Goal: Find specific page/section

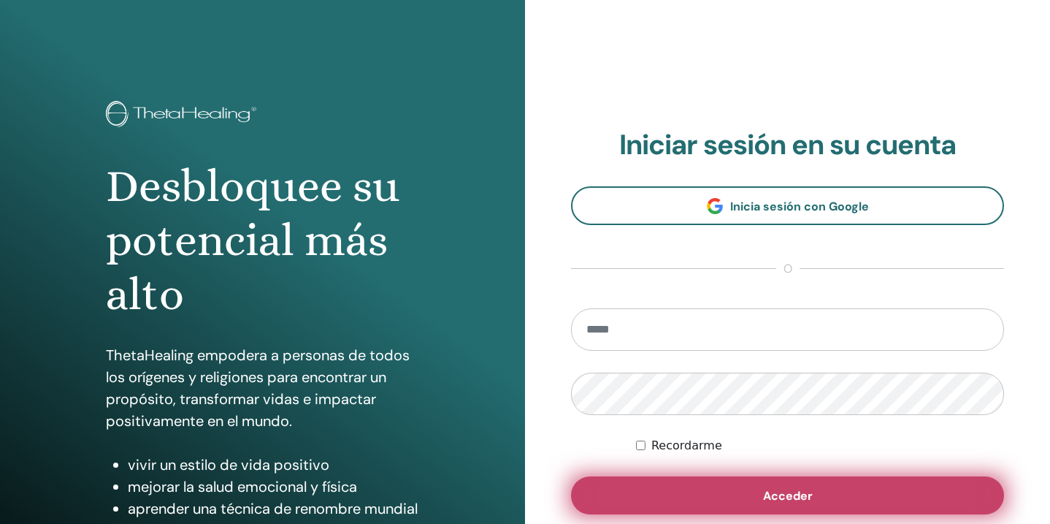
type input "**********"
click at [794, 493] on span "Acceder" at bounding box center [788, 495] width 50 height 15
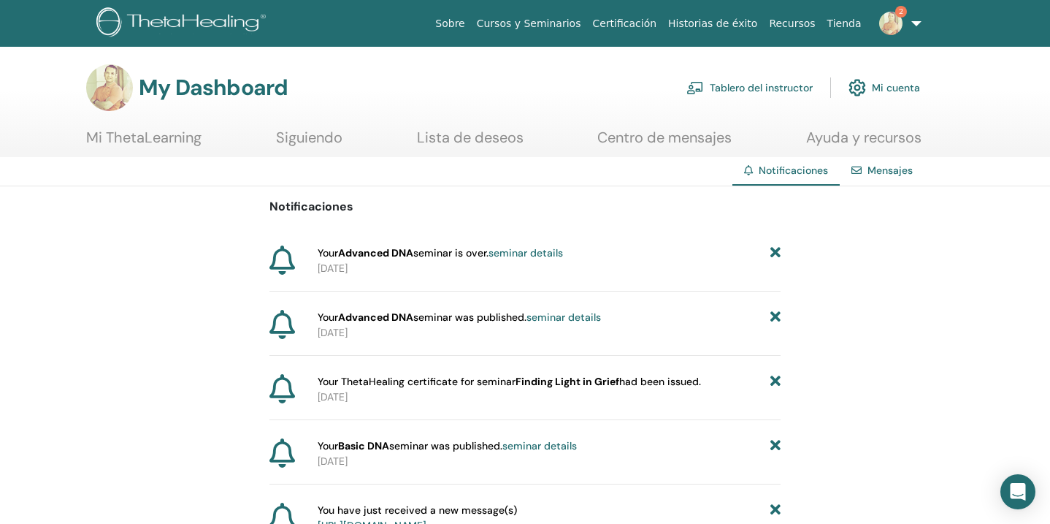
click at [566, 317] on link "seminar details" at bounding box center [563, 316] width 74 height 13
